Goal: Navigation & Orientation: Understand site structure

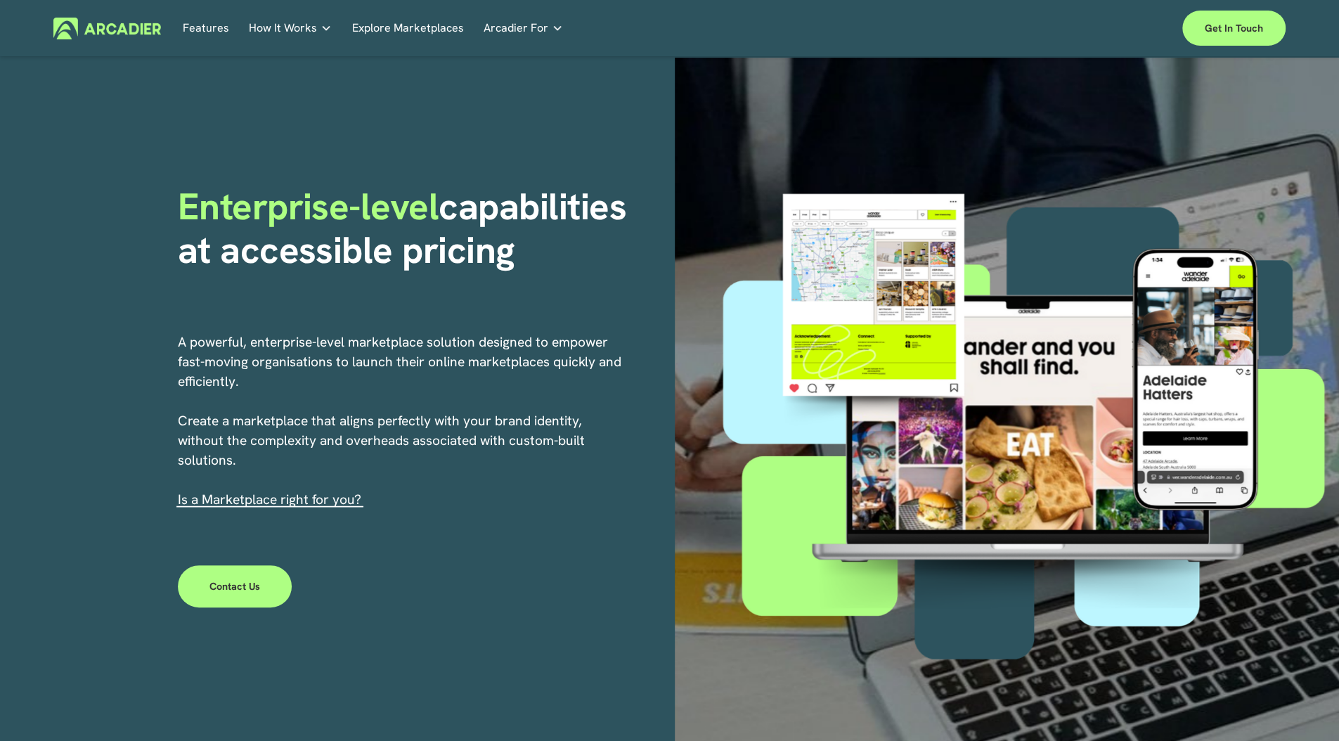
click at [0, 0] on p "Intuitive marketplaces tailored to your business needs." at bounding box center [0, 0] width 0 height 0
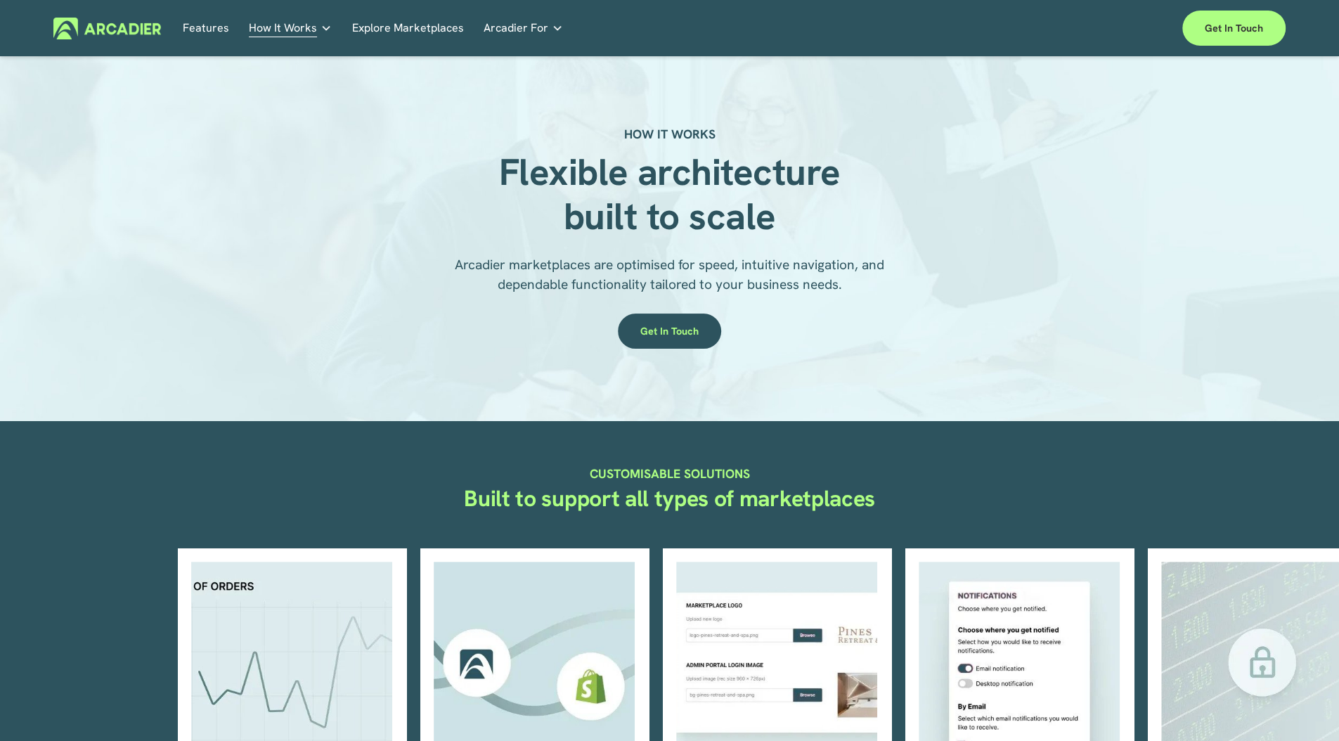
click at [408, 38] on link "Explore Marketplaces" at bounding box center [408, 29] width 112 height 22
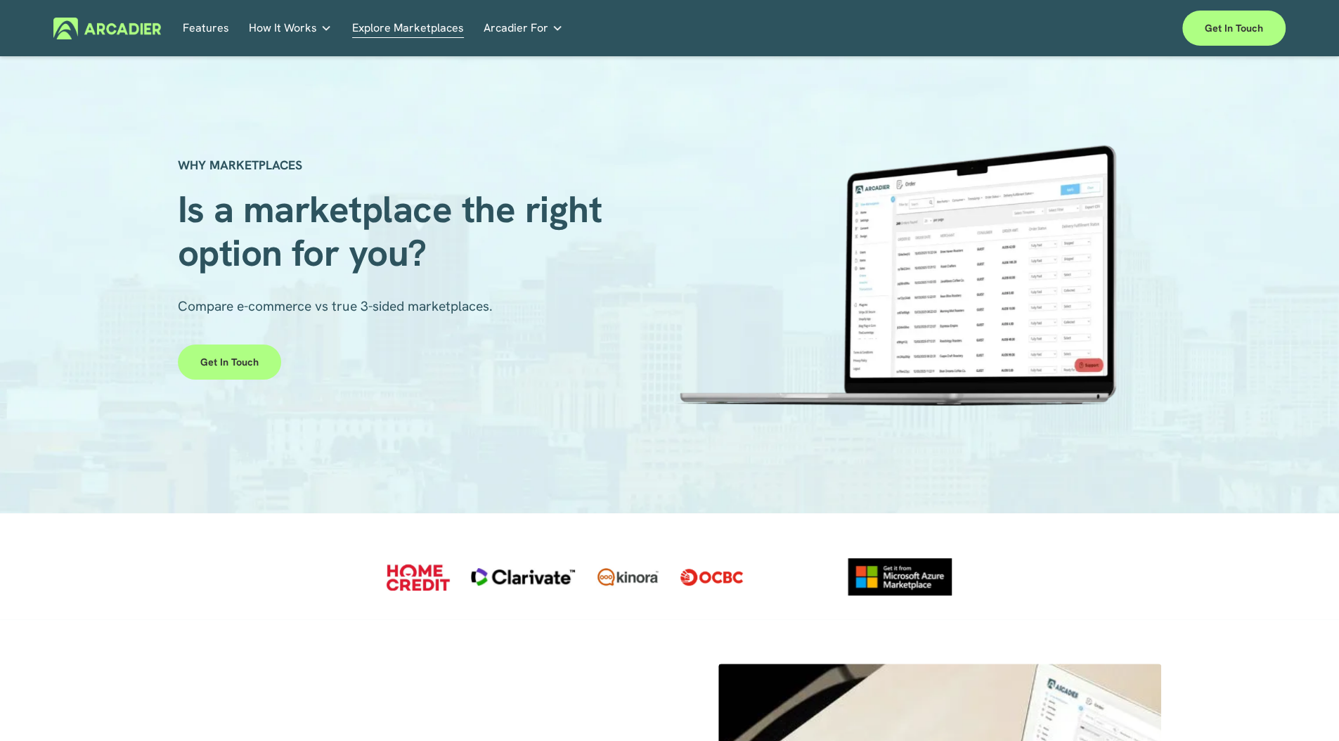
click at [289, 20] on span "How It Works" at bounding box center [283, 28] width 68 height 20
click at [201, 24] on link "Features" at bounding box center [206, 29] width 46 height 22
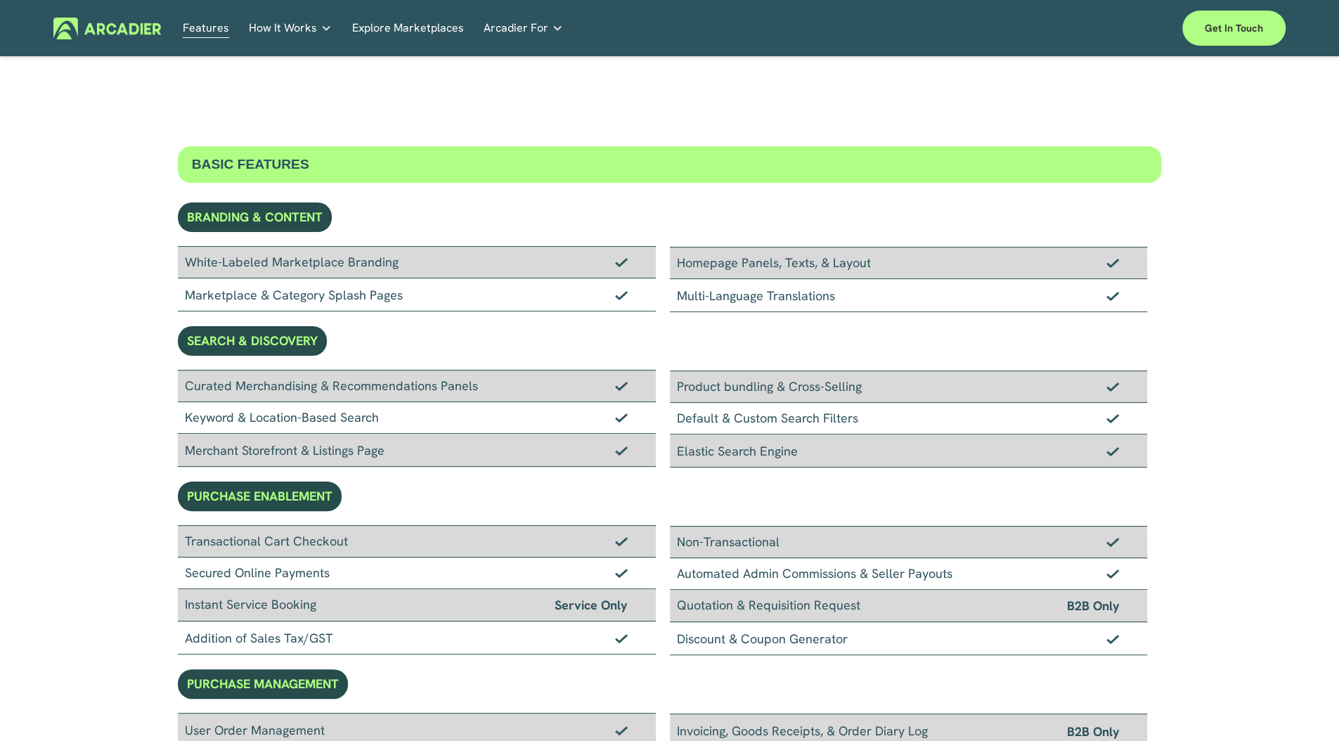
click at [398, 30] on link "Explore Marketplaces" at bounding box center [408, 29] width 112 height 22
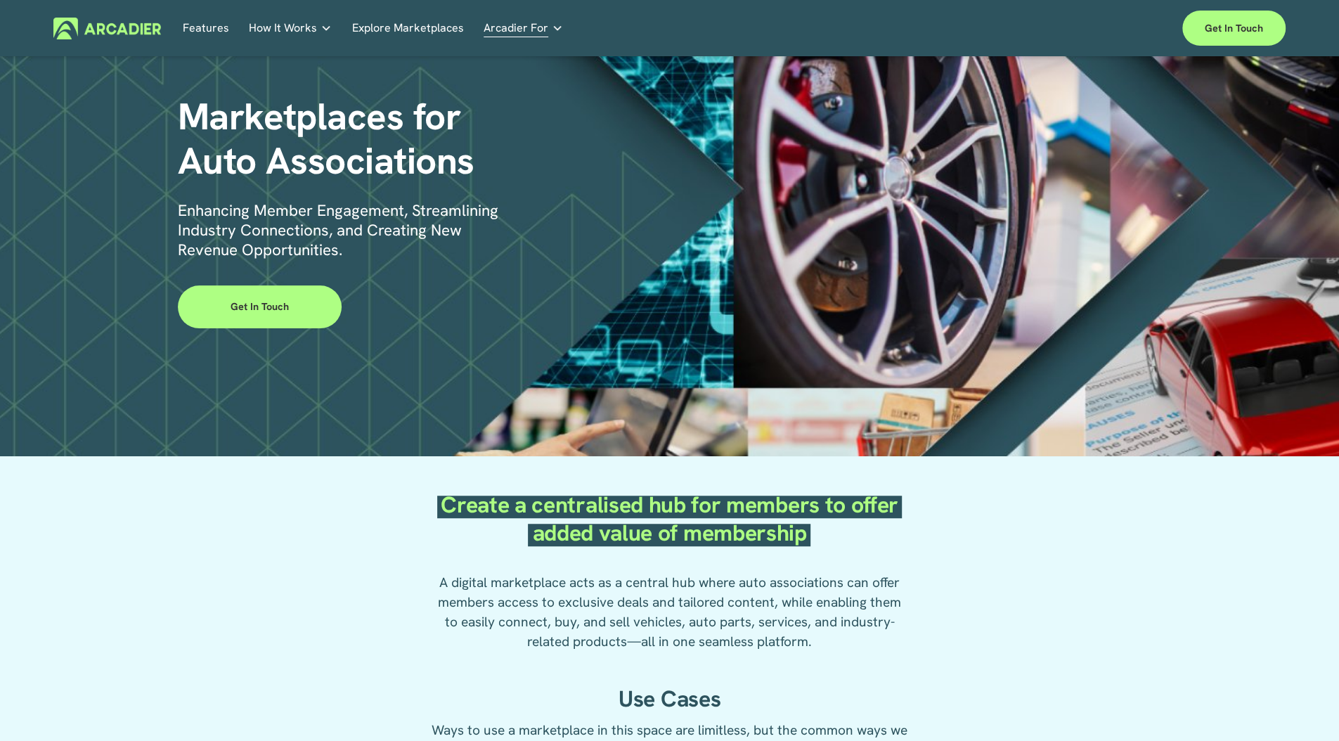
scroll to position [89, 0]
